Goal: Task Accomplishment & Management: Manage account settings

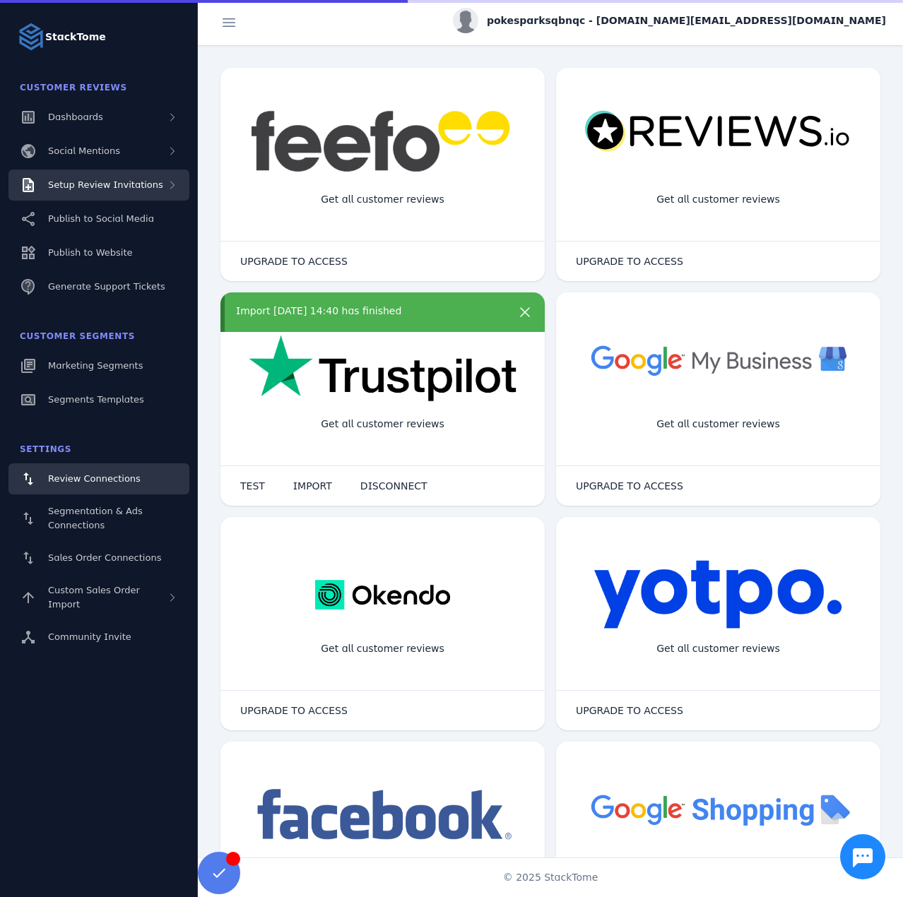
click at [117, 174] on div "Setup Review Invitations" at bounding box center [98, 185] width 181 height 31
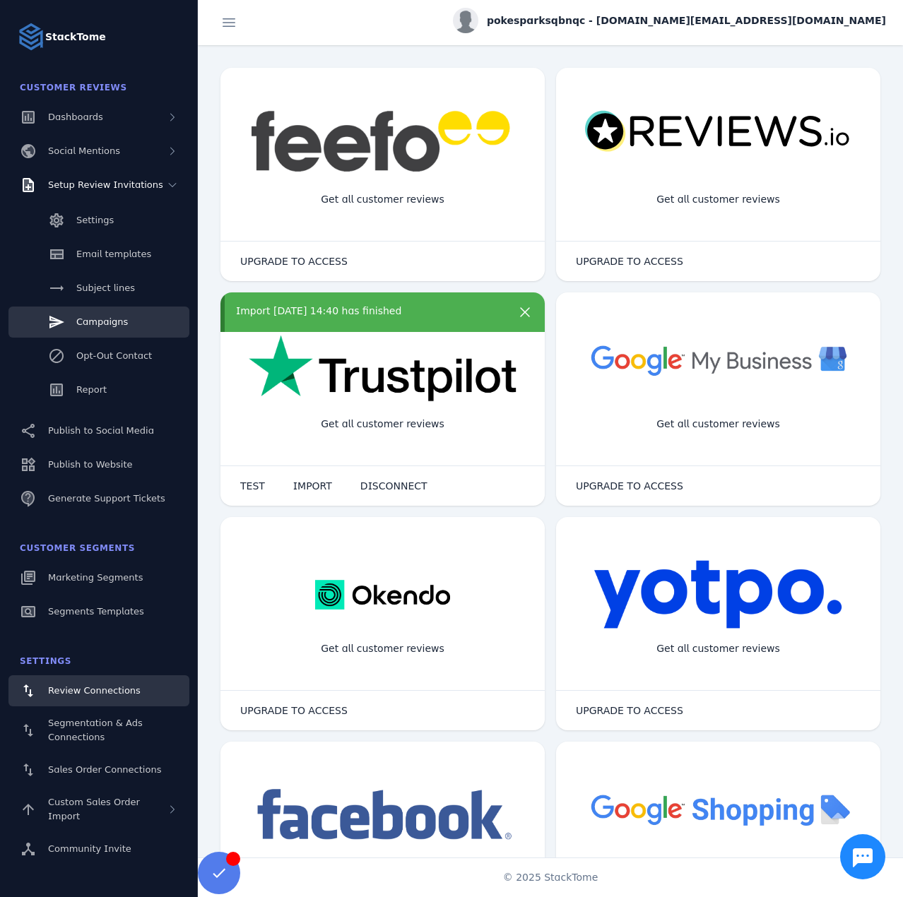
click at [81, 324] on span "Campaigns" at bounding box center [102, 322] width 52 height 11
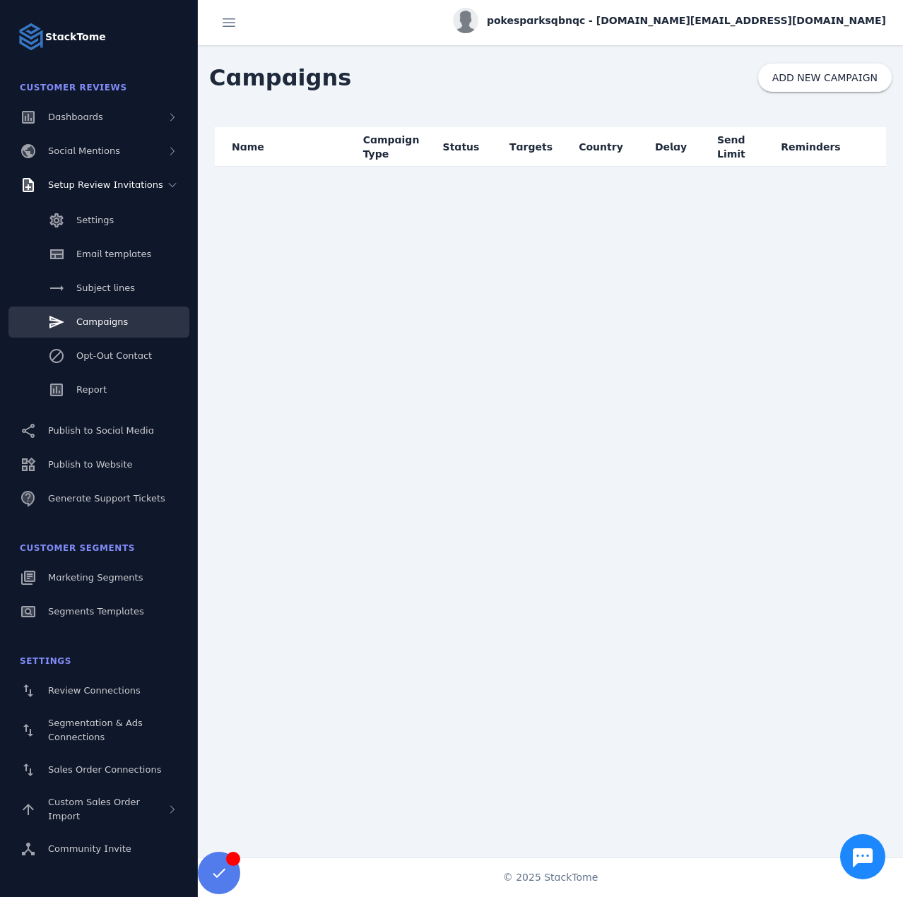
click at [755, 25] on span "pokesparksqbnqc - [DOMAIN_NAME][EMAIL_ADDRESS][DOMAIN_NAME]" at bounding box center [686, 20] width 399 height 15
click at [818, 138] on button "Sign out" at bounding box center [835, 136] width 102 height 34
